Goal: Task Accomplishment & Management: Use online tool/utility

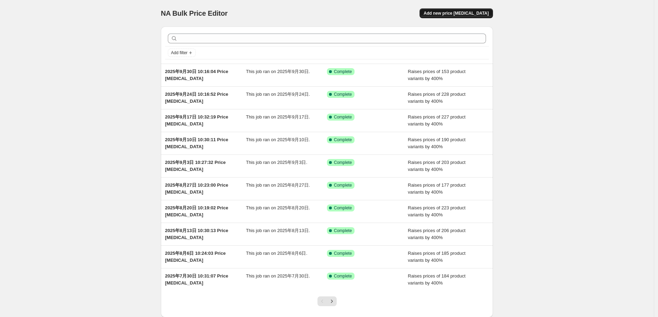
click at [449, 17] on button "Add new price [MEDICAL_DATA]" at bounding box center [456, 13] width 73 height 10
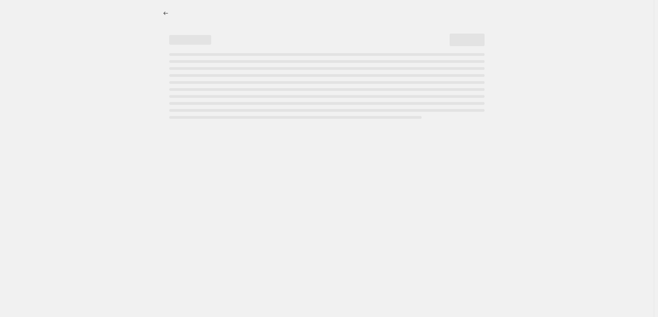
select select "percentage"
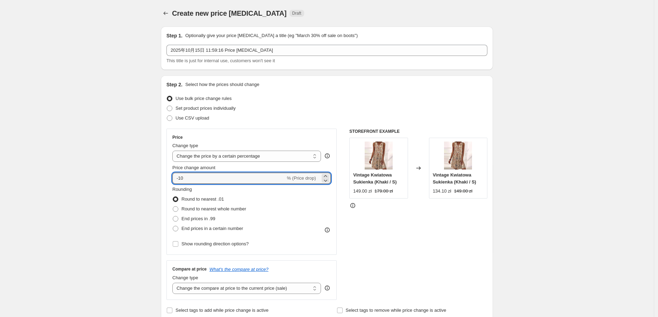
drag, startPoint x: 206, startPoint y: 173, endPoint x: 166, endPoint y: 175, distance: 39.9
click at [166, 175] on div "Step 2. Select how the prices should change Use bulk price change rules Set pro…" at bounding box center [327, 198] width 332 height 245
type input "400"
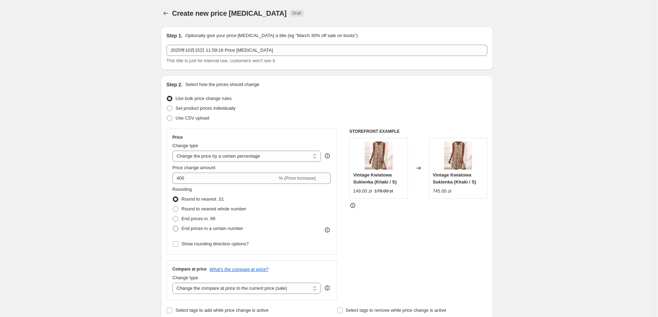
click at [191, 226] on span "End prices in a certain number" at bounding box center [212, 228] width 62 height 5
click at [173, 226] on input "End prices in a certain number" at bounding box center [173, 226] width 0 height 0
radio input "true"
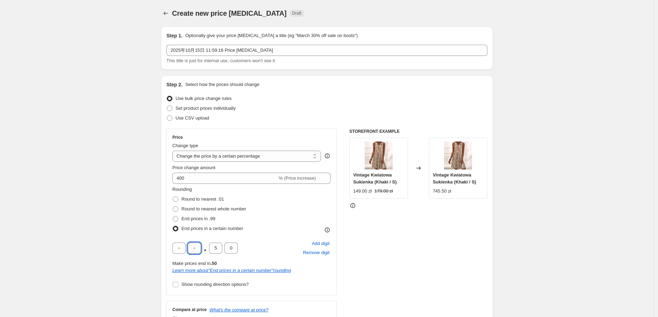
click at [200, 249] on input "text" at bounding box center [194, 248] width 13 height 11
type input "9"
drag, startPoint x: 220, startPoint y: 249, endPoint x: 213, endPoint y: 246, distance: 8.1
click at [213, 246] on input "5" at bounding box center [215, 248] width 13 height 11
type input "0"
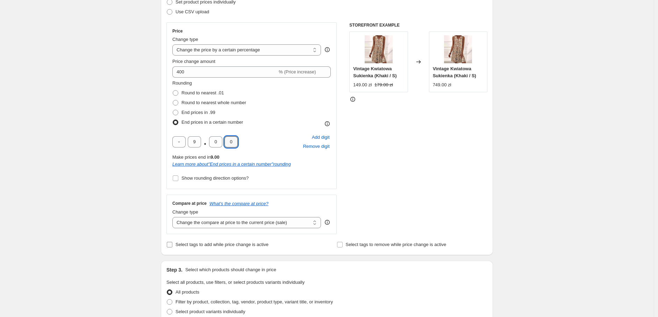
scroll to position [116, 0]
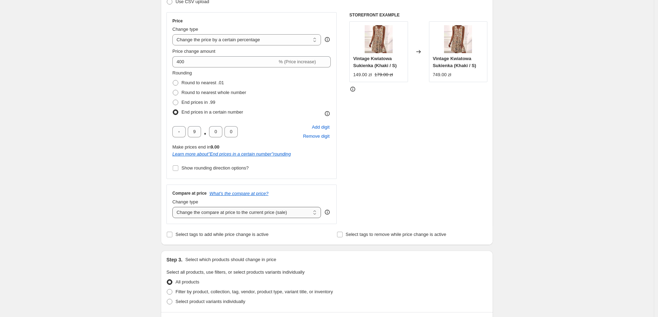
click at [206, 212] on select "Change the compare at price to the current price (sale) Change the compare at p…" at bounding box center [246, 212] width 149 height 11
select select "percentage"
click at [174, 207] on select "Change the compare at price to the current price (sale) Change the compare at p…" at bounding box center [246, 212] width 149 height 11
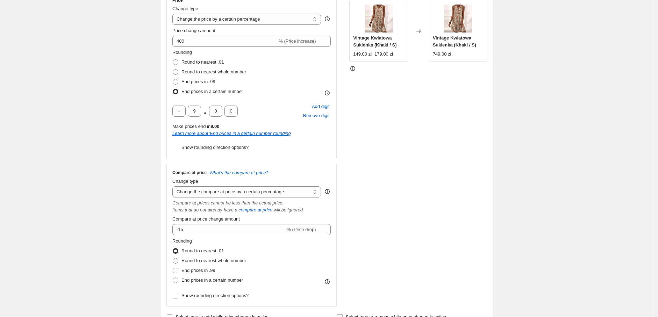
scroll to position [155, 0]
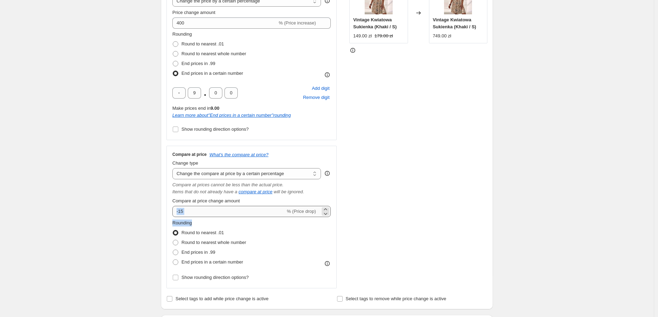
drag, startPoint x: 198, startPoint y: 219, endPoint x: 177, endPoint y: 212, distance: 22.1
click at [177, 212] on div "Compare at price What's the compare at price? Change type Change the compare at…" at bounding box center [251, 217] width 158 height 131
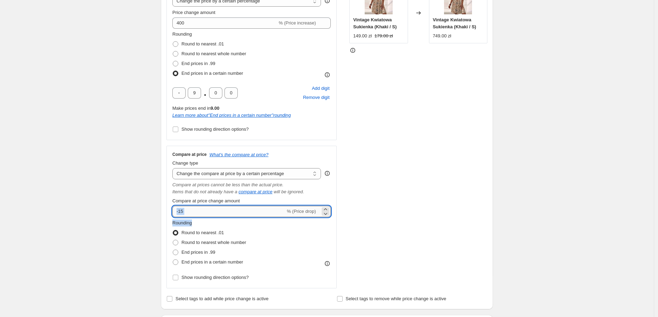
click at [186, 213] on input "-15" at bounding box center [228, 211] width 113 height 11
drag, startPoint x: 185, startPoint y: 210, endPoint x: 171, endPoint y: 207, distance: 14.4
click at [171, 207] on div "Compare at price What's the compare at price? Change type Change the compare at…" at bounding box center [251, 217] width 170 height 143
type input "400"
click at [199, 265] on span "End prices in a certain number" at bounding box center [212, 261] width 62 height 5
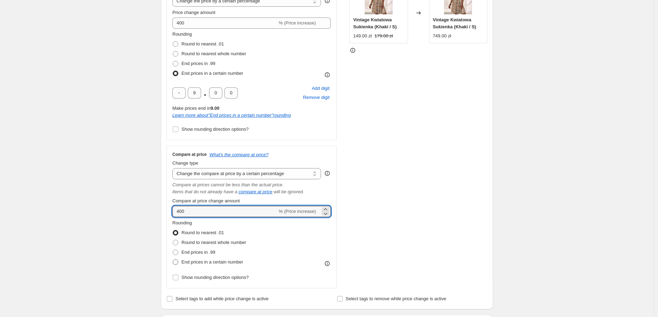
click at [173, 260] on input "End prices in a certain number" at bounding box center [173, 259] width 0 height 0
radio input "true"
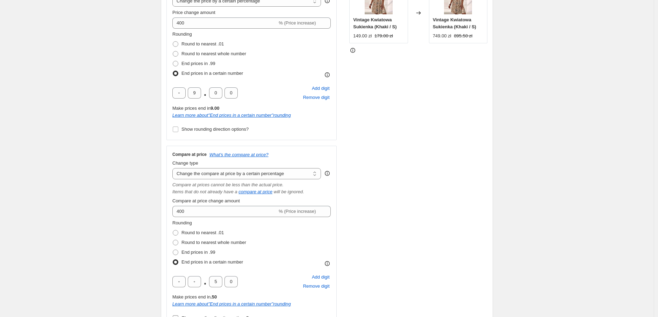
scroll to position [233, 0]
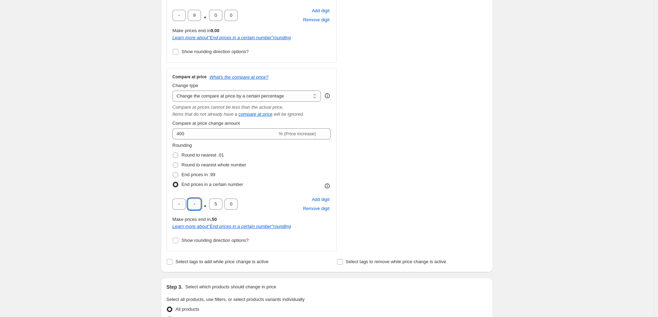
click at [197, 204] on input "text" at bounding box center [194, 204] width 13 height 11
type input "9"
drag, startPoint x: 218, startPoint y: 204, endPoint x: 210, endPoint y: 203, distance: 8.1
click at [210, 203] on input "5" at bounding box center [215, 204] width 13 height 11
type input "0"
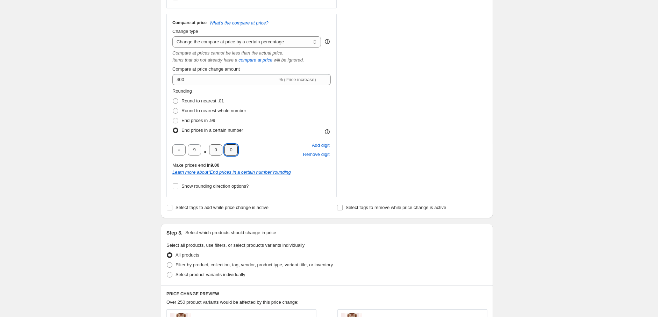
scroll to position [350, 0]
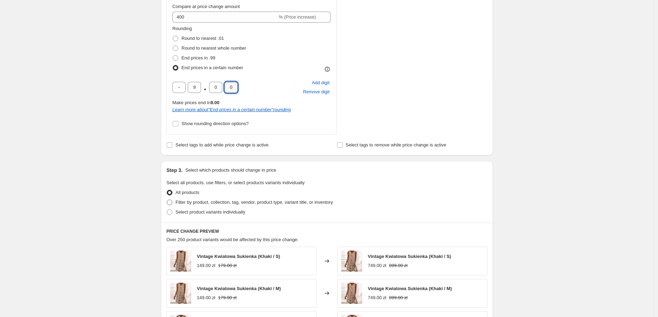
click at [213, 205] on span "Filter by product, collection, tag, vendor, product type, variant title, or inv…" at bounding box center [253, 202] width 157 height 5
click at [167, 200] on input "Filter by product, collection, tag, vendor, product type, variant title, or inv…" at bounding box center [167, 200] width 0 height 0
radio input "true"
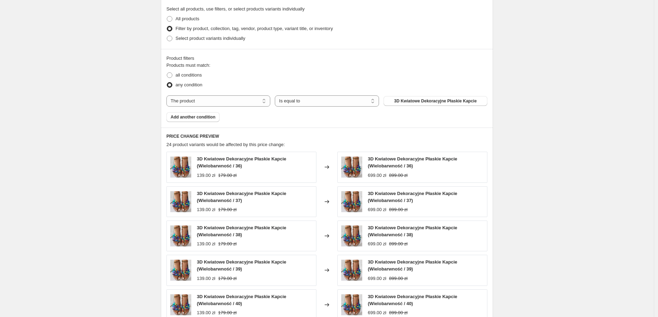
scroll to position [544, 0]
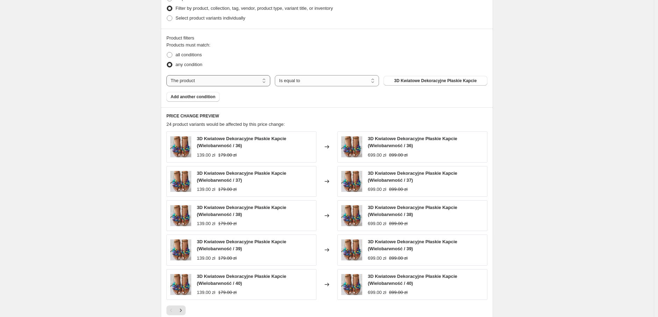
click at [222, 82] on select "The product The product's collection The product's tag The product's vendor The…" at bounding box center [218, 80] width 104 height 11
select select "tag"
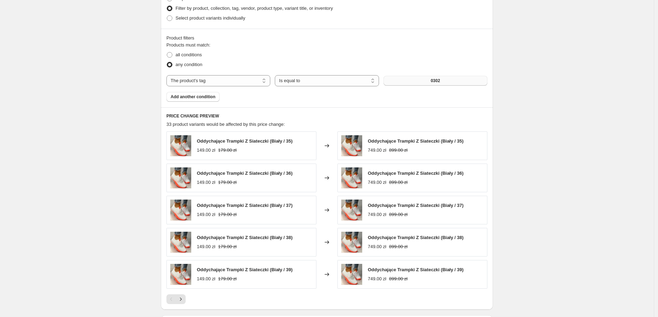
click at [436, 81] on span "0302" at bounding box center [435, 81] width 9 height 6
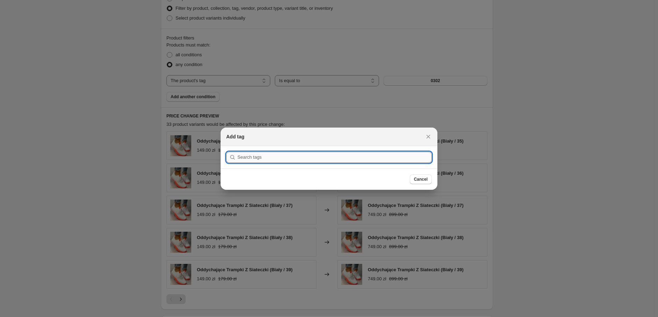
click at [262, 158] on input ":r2u:" at bounding box center [334, 157] width 194 height 11
type input "1015"
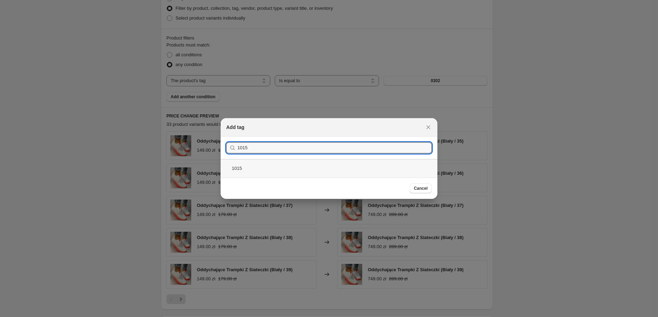
click at [279, 167] on div "1015" at bounding box center [329, 168] width 217 height 19
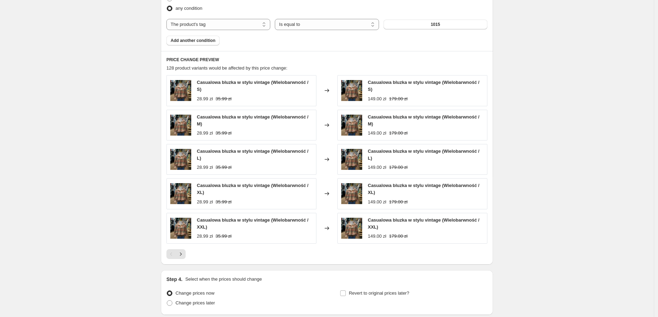
scroll to position [656, 0]
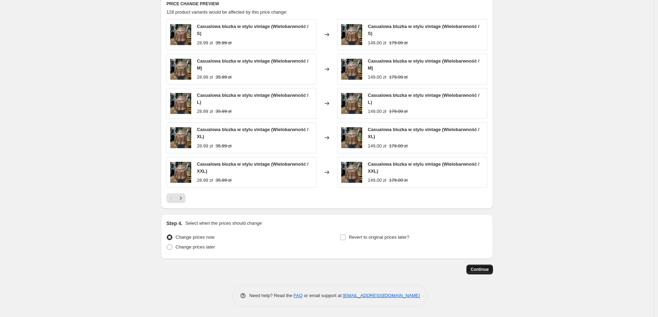
click at [483, 273] on button "Continue" at bounding box center [479, 270] width 27 height 10
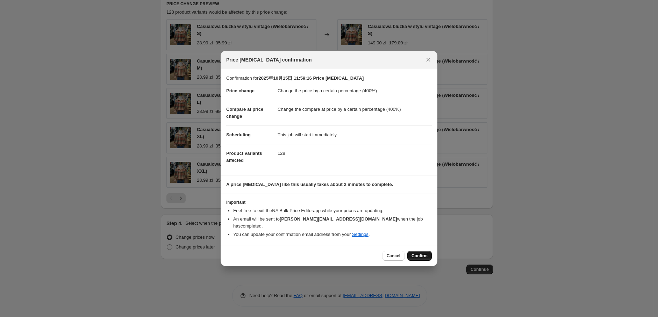
click at [417, 253] on span "Confirm" at bounding box center [419, 256] width 16 height 6
